Goal: Complete application form

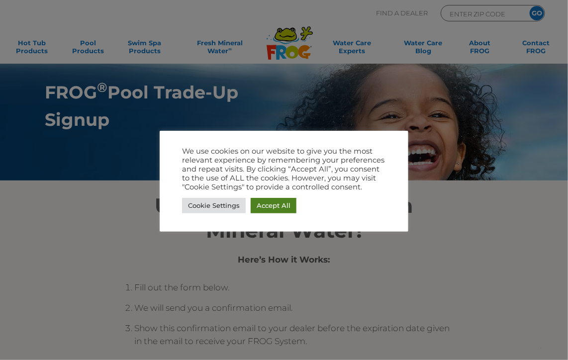
click at [267, 205] on link "Accept All" at bounding box center [274, 205] width 46 height 15
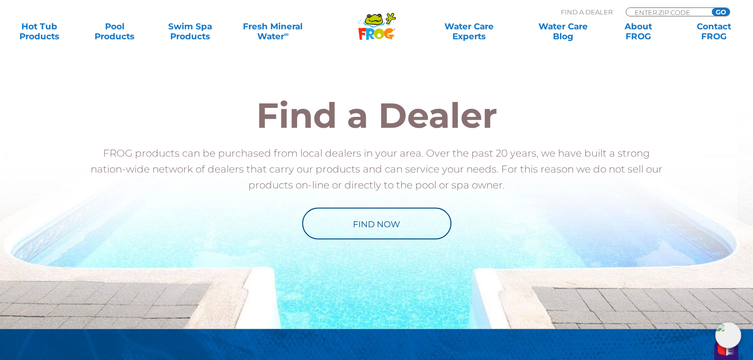
scroll to position [1628, 0]
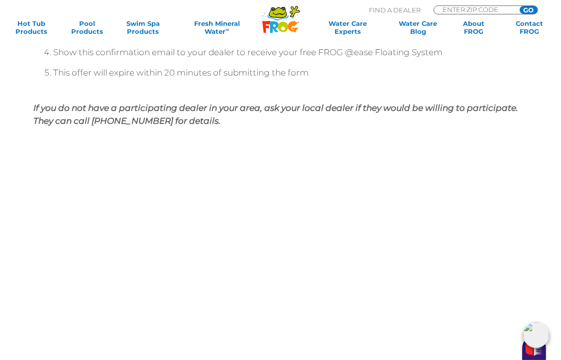
scroll to position [199, 0]
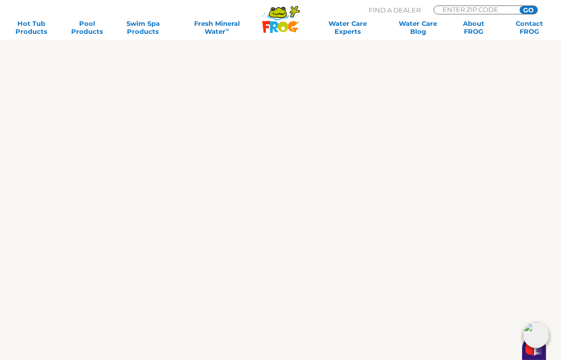
scroll to position [697, 0]
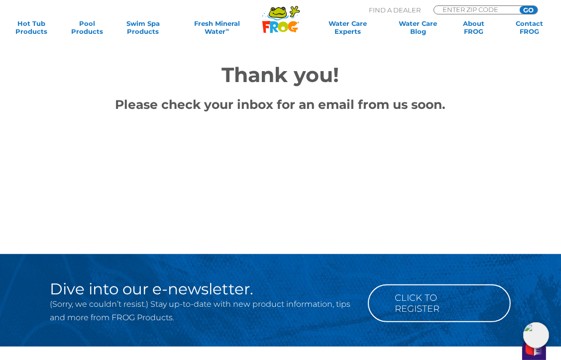
scroll to position [100, 0]
